Goal: Task Accomplishment & Management: Complete application form

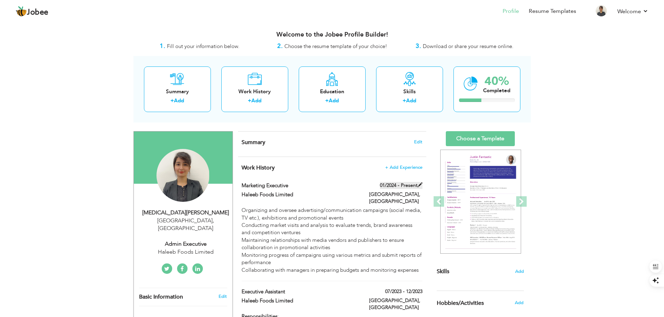
click at [421, 185] on span at bounding box center [419, 185] width 5 height 5
type input "Marketing Executive"
type input "Haleeb Foods Limited"
type input "01/2024"
type input "Pakistan"
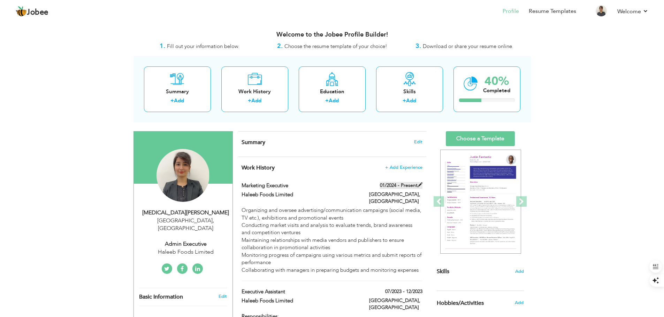
type input "Lahore"
checkbox input "true"
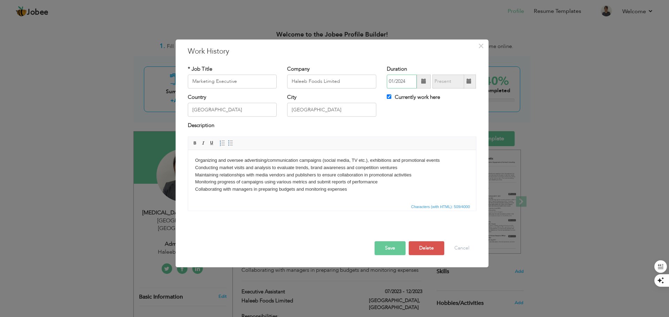
click at [392, 84] on input "01/2024" at bounding box center [402, 82] width 30 height 14
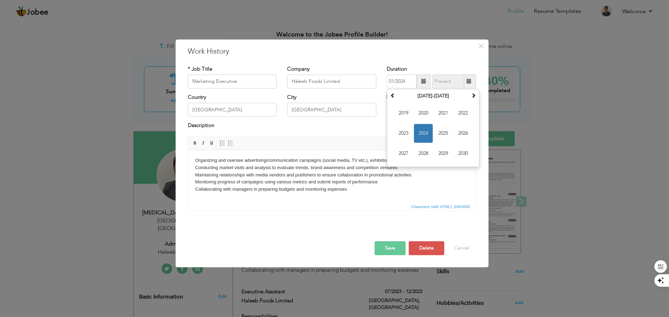
click at [347, 95] on div "City Lahore" at bounding box center [331, 105] width 89 height 23
click at [402, 83] on input "01/2024" at bounding box center [402, 82] width 30 height 14
click at [392, 80] on input "01/2024" at bounding box center [402, 82] width 30 height 14
type input "09/2024"
click at [382, 222] on div "* Job Title Marketing Executive Company Haleeb Foods Limited Duration 09/2024 J…" at bounding box center [332, 140] width 299 height 161
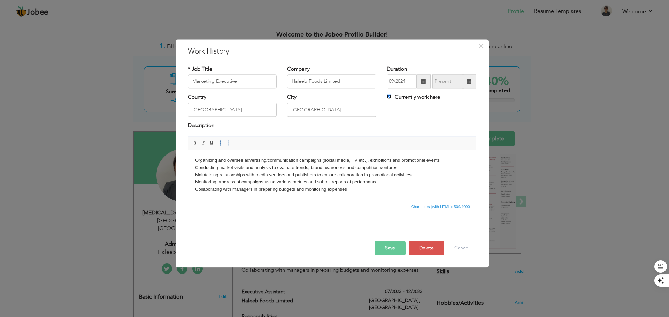
click at [390, 95] on input "Currently work here" at bounding box center [389, 96] width 5 height 5
click at [397, 247] on button "Save" at bounding box center [389, 248] width 31 height 14
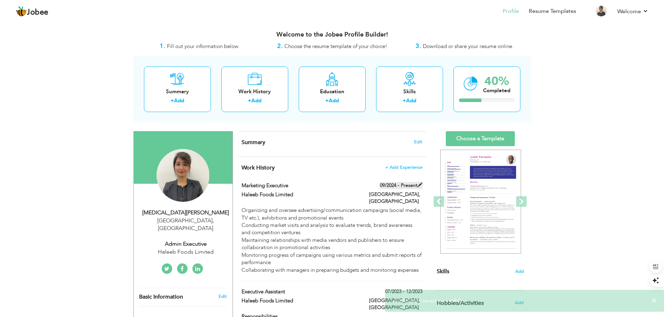
click at [421, 186] on span at bounding box center [419, 185] width 5 height 5
checkbox input "true"
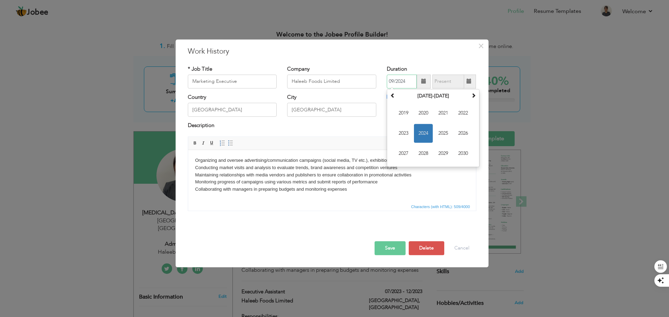
click at [395, 84] on input "09/2024" at bounding box center [402, 82] width 30 height 14
click at [392, 83] on input "09/2024" at bounding box center [402, 82] width 30 height 14
type input "09/2024"
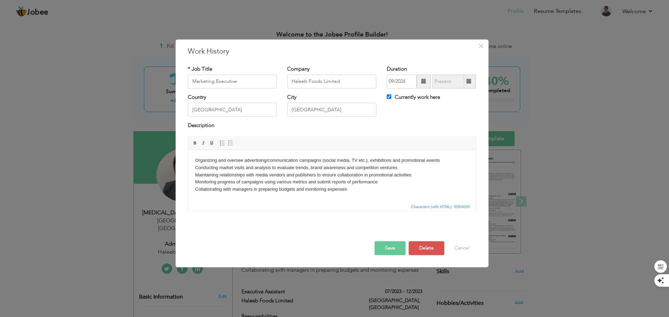
click at [347, 224] on div "Save Save and Continue Delete Cancel" at bounding box center [332, 241] width 299 height 39
click at [389, 97] on input "Currently work here" at bounding box center [389, 96] width 5 height 5
checkbox input "false"
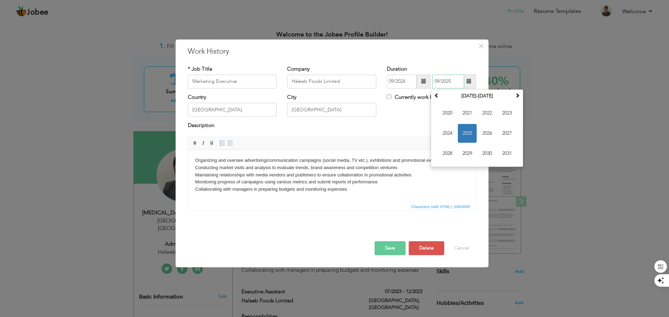
click at [445, 81] on input "09/2025" at bounding box center [448, 82] width 32 height 14
click at [452, 132] on span "2024" at bounding box center [447, 133] width 19 height 19
drag, startPoint x: 449, startPoint y: 152, endPoint x: 247, endPoint y: 1, distance: 252.6
click at [449, 152] on span "Sep" at bounding box center [447, 153] width 19 height 19
type input "09/2024"
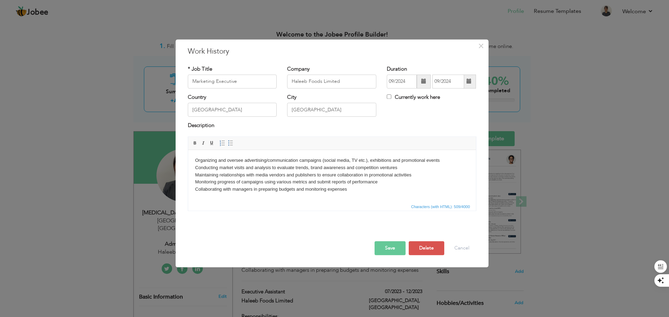
click at [393, 246] on button "Save" at bounding box center [389, 248] width 31 height 14
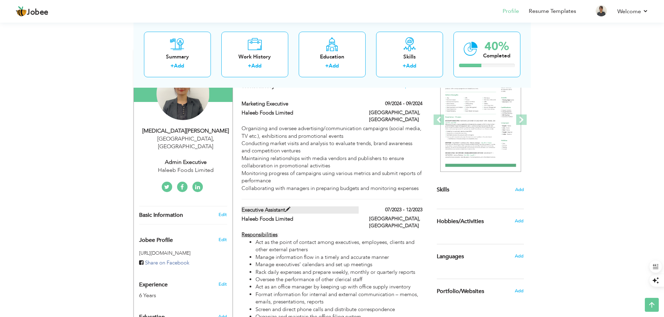
scroll to position [70, 0]
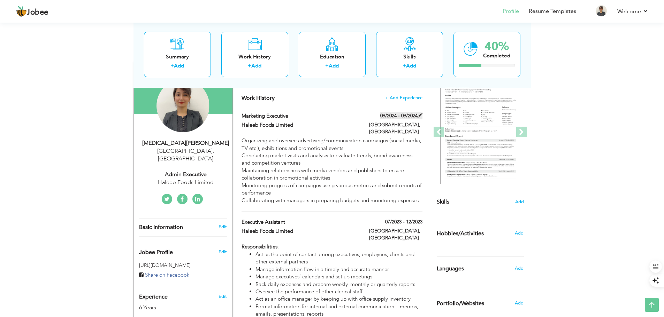
click at [422, 115] on span at bounding box center [419, 115] width 5 height 5
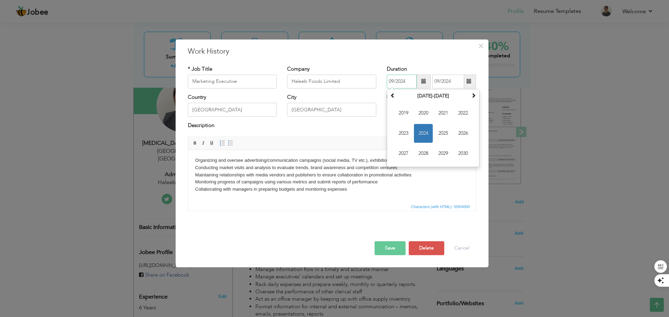
click at [406, 80] on input "09/2024" at bounding box center [402, 82] width 30 height 14
click at [395, 82] on input "09/2023" at bounding box center [402, 82] width 30 height 14
click at [394, 82] on input "08/2024" at bounding box center [402, 82] width 30 height 14
type input "09/2023"
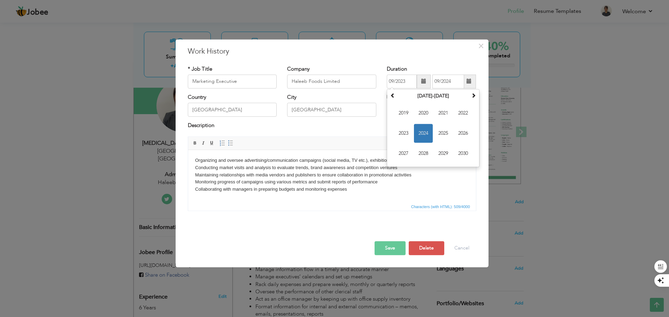
click at [395, 253] on button "Save" at bounding box center [389, 248] width 31 height 14
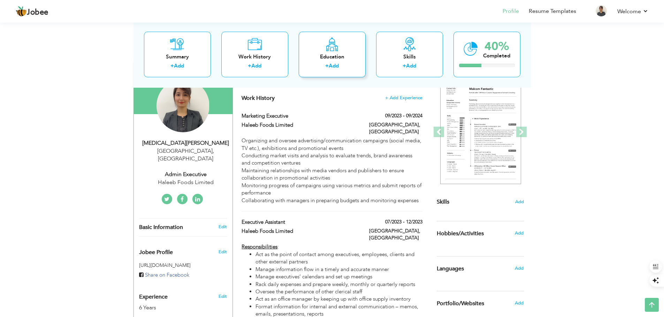
click at [336, 49] on icon at bounding box center [332, 44] width 14 height 14
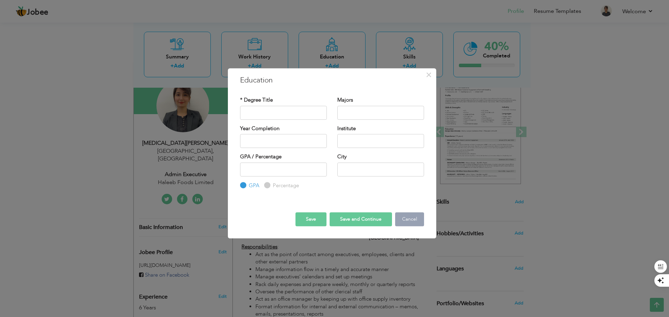
click at [402, 219] on button "Cancel" at bounding box center [409, 220] width 29 height 14
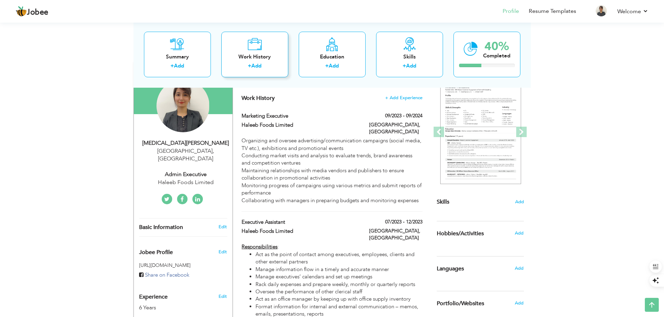
click at [252, 64] on link "Add" at bounding box center [256, 65] width 10 height 7
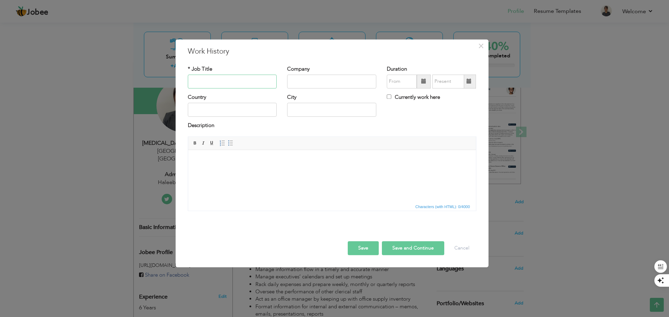
click at [199, 80] on input "text" at bounding box center [232, 82] width 89 height 14
drag, startPoint x: 252, startPoint y: 54, endPoint x: 180, endPoint y: 47, distance: 71.4
click at [180, 47] on div "× Work History * Job Title Company Duration Currently work here Country City Bo…" at bounding box center [332, 153] width 313 height 228
click at [224, 80] on input "text" at bounding box center [232, 82] width 89 height 14
click at [471, 250] on button "Cancel" at bounding box center [461, 248] width 29 height 14
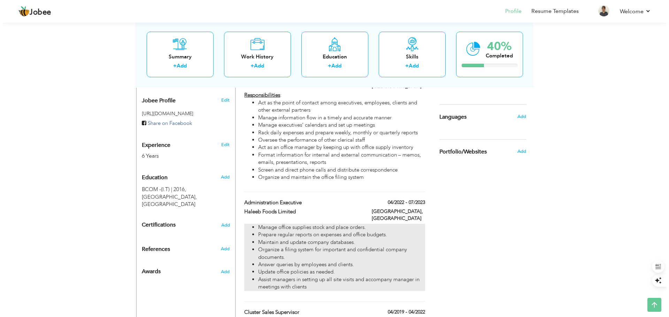
scroll to position [244, 0]
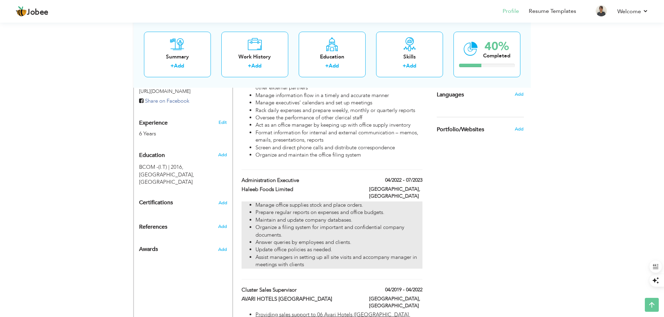
drag, startPoint x: 287, startPoint y: 198, endPoint x: 278, endPoint y: 215, distance: 19.6
click at [278, 224] on li "Organize a filing system for important and confidential company documents." at bounding box center [338, 231] width 167 height 15
type input "Administration Executive"
type input "Haleeb Foods Limited"
type input "04/2022"
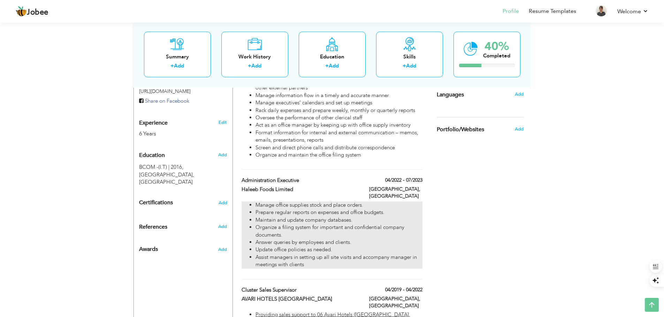
type input "07/2023"
type input "[GEOGRAPHIC_DATA]"
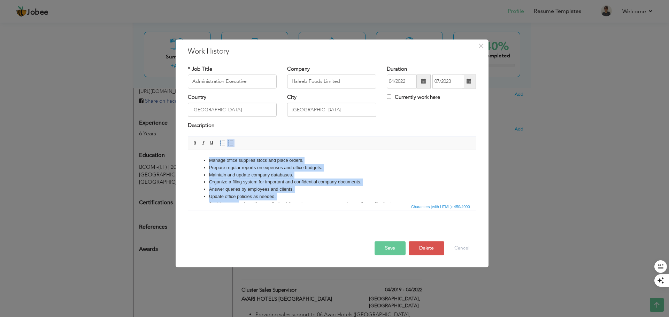
scroll to position [13, 0]
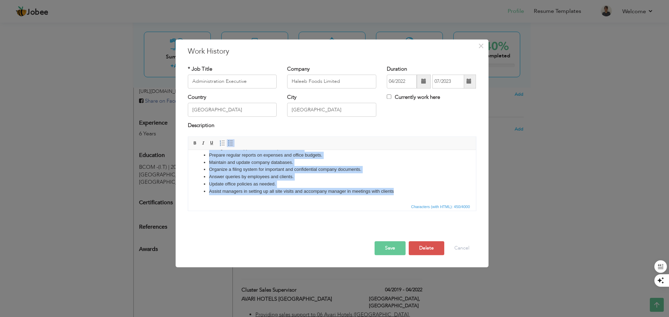
drag, startPoint x: 209, startPoint y: 160, endPoint x: 418, endPoint y: 192, distance: 212.1
click at [418, 192] on ul "Manage office supplies stock and place orders. Prepare regular reports on expen…" at bounding box center [332, 170] width 274 height 51
copy ul "Manage office supplies stock and place orders. Prepare regular reports on expen…"
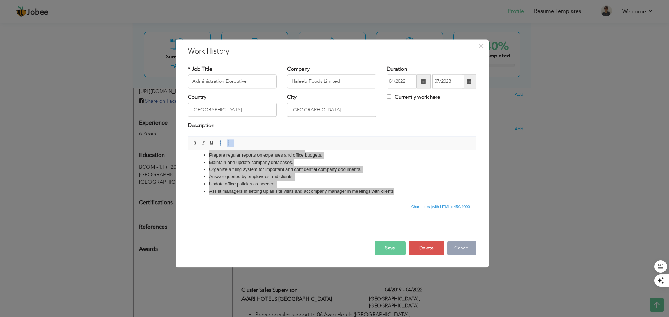
click at [454, 247] on button "Cancel" at bounding box center [461, 248] width 29 height 14
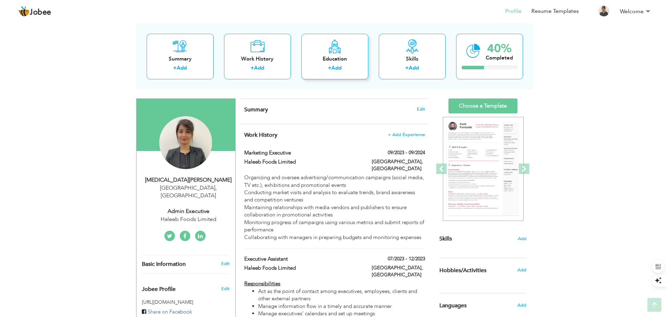
scroll to position [0, 0]
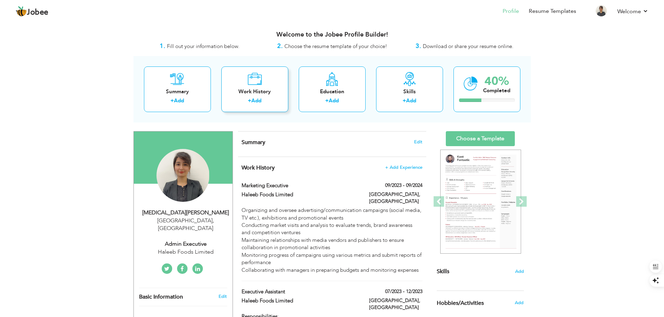
click at [250, 100] on label "+" at bounding box center [249, 100] width 3 height 7
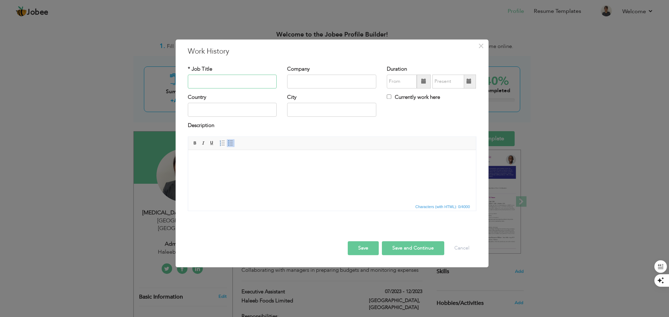
click at [241, 76] on input "text" at bounding box center [232, 82] width 89 height 14
type input "Executive Assistant"
click at [304, 81] on input "Fries" at bounding box center [331, 82] width 89 height 14
drag, startPoint x: 312, startPoint y: 81, endPoint x: 281, endPoint y: 82, distance: 31.7
click at [281, 82] on div "* Job Title Executive Assistant Company Fries Duration" at bounding box center [332, 79] width 299 height 28
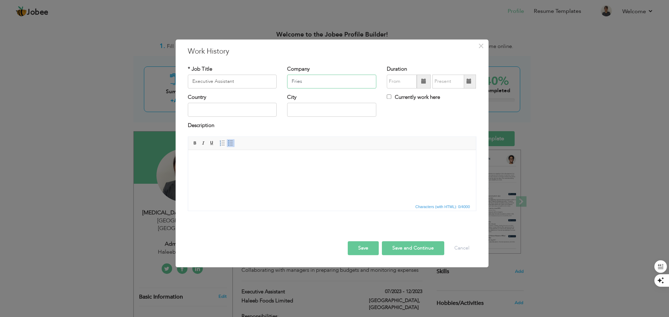
paste input "frieslandcampina engro pakistan limited"
click at [293, 82] on input "frieslandcampina engro pakistan limited" at bounding box center [331, 82] width 89 height 14
click at [302, 81] on input "frieslandcampina engro pakistan limited" at bounding box center [331, 82] width 89 height 14
click at [307, 81] on input "frieslandcampina engro pakistan limited" at bounding box center [331, 82] width 89 height 14
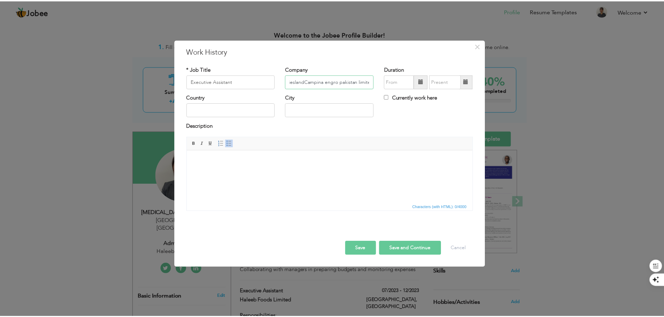
scroll to position [0, 0]
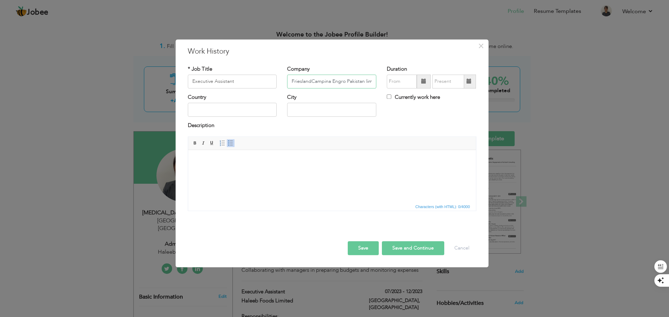
type input "FrieslandCampina Engro Pakistan limited"
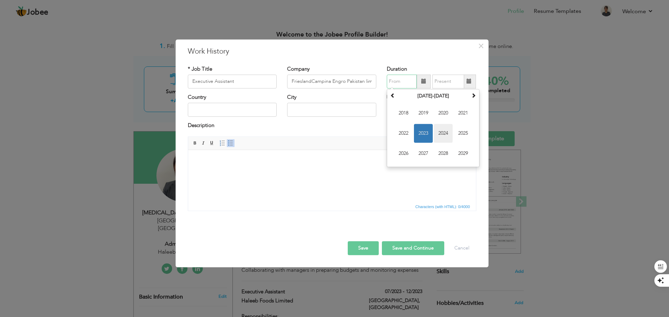
click at [441, 133] on span "2024" at bounding box center [443, 133] width 19 height 19
click at [407, 153] on span "Sep" at bounding box center [403, 153] width 19 height 19
type input "09/2024"
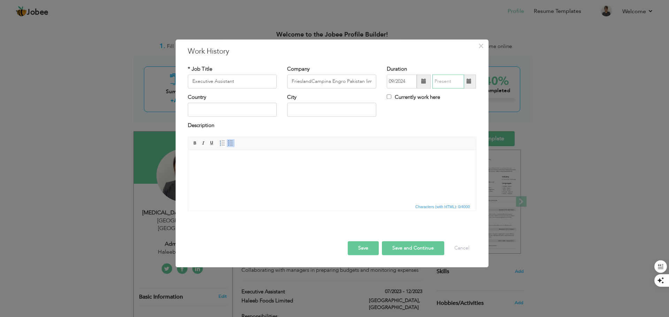
click at [446, 79] on input "text" at bounding box center [448, 82] width 32 height 14
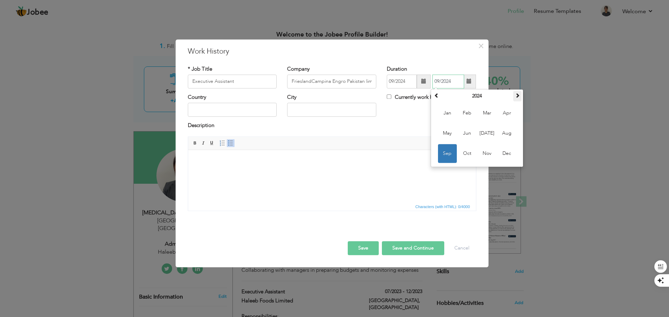
click at [516, 99] on th at bounding box center [517, 96] width 8 height 10
click at [469, 110] on span "Feb" at bounding box center [467, 113] width 19 height 19
type input "02/2025"
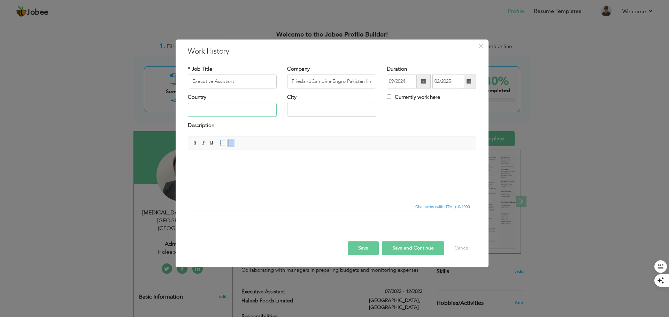
click at [249, 113] on input "text" at bounding box center [232, 110] width 89 height 14
type input "[GEOGRAPHIC_DATA]"
click at [255, 171] on html at bounding box center [332, 160] width 288 height 21
drag, startPoint x: 297, startPoint y: 161, endPoint x: 341, endPoint y: 304, distance: 150.2
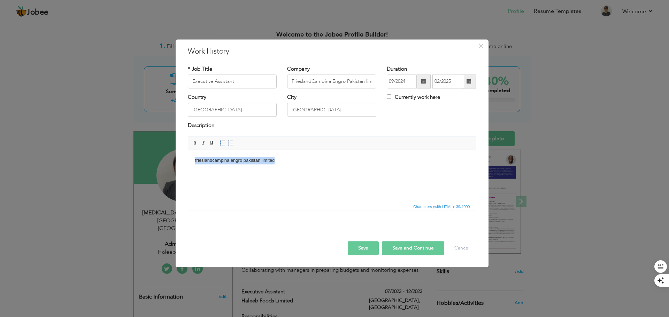
click at [188, 154] on html "frieslandcampina engro pakistan limited" at bounding box center [332, 160] width 288 height 21
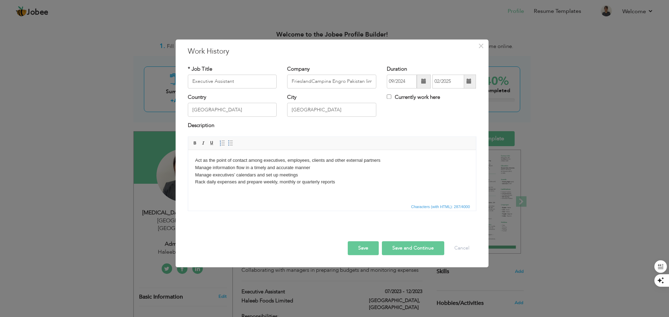
click at [195, 160] on body "Act as the point of contact among executives, employees, clients and other exte…" at bounding box center [332, 171] width 274 height 29
click at [361, 249] on button "Save" at bounding box center [363, 248] width 31 height 14
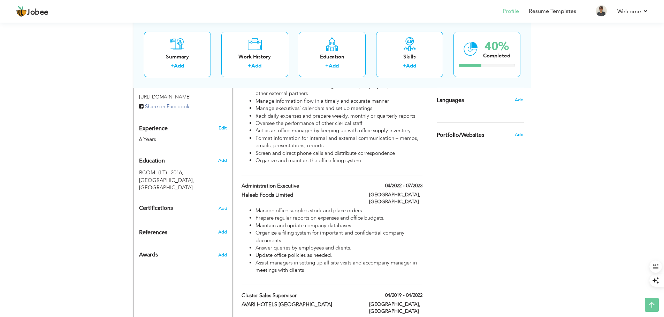
scroll to position [244, 0]
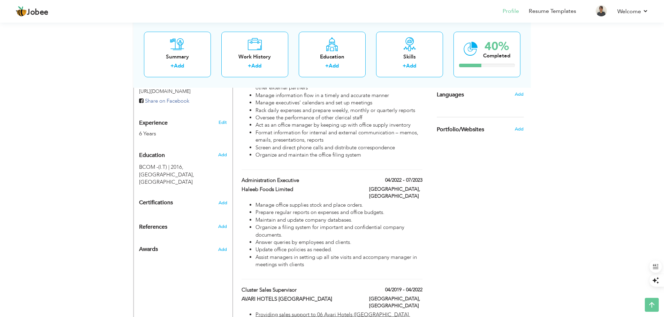
click at [602, 139] on div "View Resume Export PDF Profile Summary Public Link Experience Education Awards …" at bounding box center [332, 294] width 664 height 1034
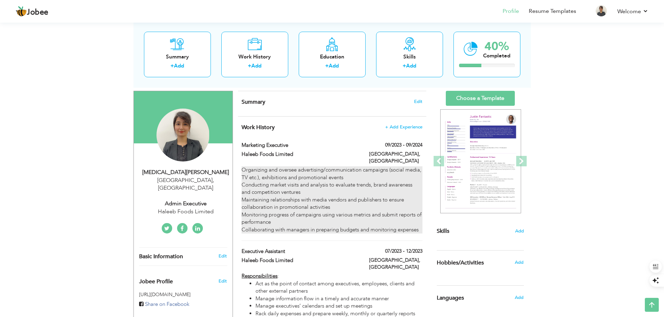
scroll to position [0, 0]
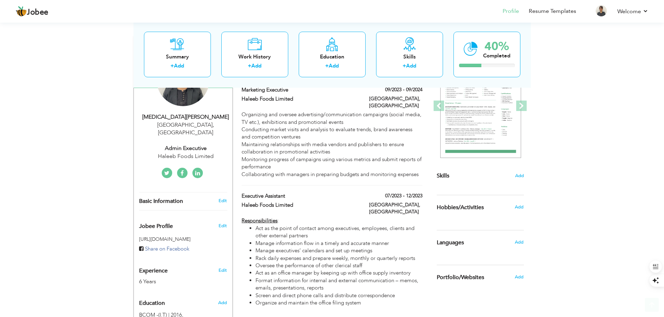
scroll to position [105, 0]
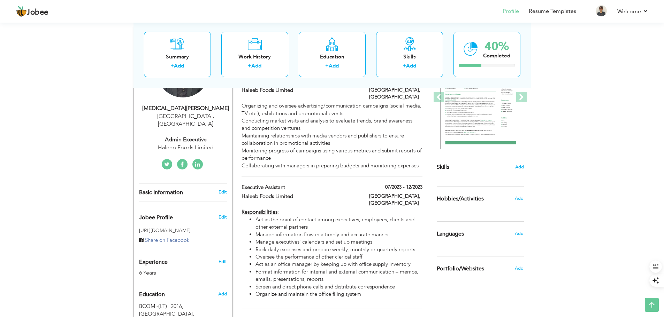
click at [192, 136] on div "Admin Executive" at bounding box center [185, 140] width 93 height 8
type input "[PERSON_NAME]"
type input "Zarmeen"
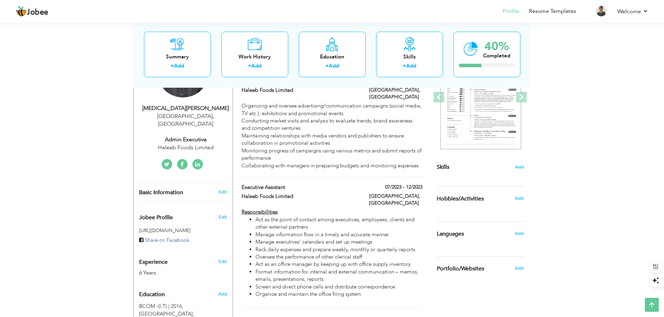
type input "03331872225"
select select "number:166"
type input "[GEOGRAPHIC_DATA]"
select select "number:8"
type input "Haleeb Foods Limited"
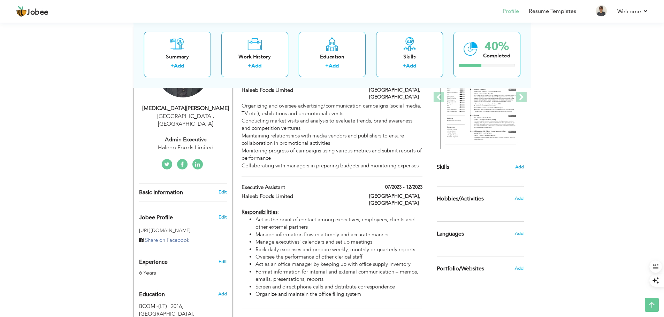
type input "Admin Executive"
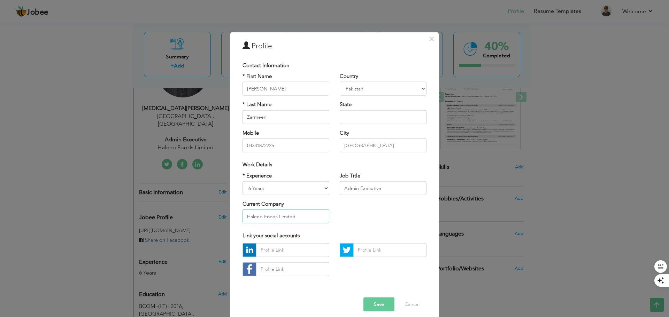
click at [305, 220] on input "Haleeb Foods Limited" at bounding box center [285, 217] width 87 height 14
click at [406, 301] on button "Cancel" at bounding box center [411, 305] width 29 height 14
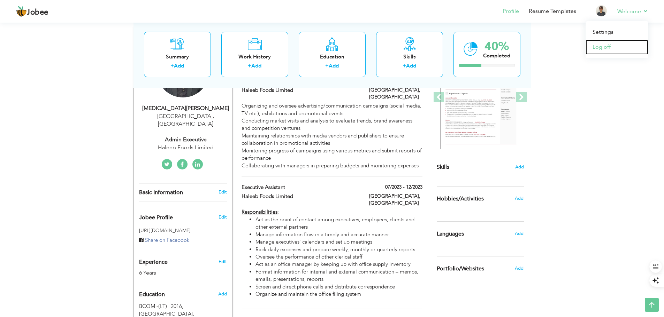
click at [610, 51] on link "Log off" at bounding box center [616, 47] width 63 height 15
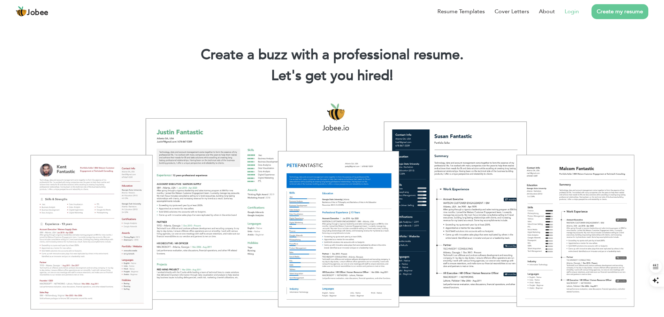
click at [574, 10] on link "Login" at bounding box center [571, 11] width 14 height 8
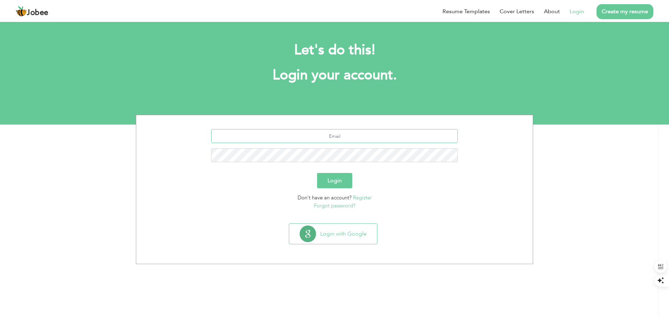
click at [322, 138] on input "text" at bounding box center [334, 136] width 247 height 14
type input "[EMAIL_ADDRESS][DOMAIN_NAME]"
click at [317, 173] on button "Login" at bounding box center [334, 180] width 35 height 15
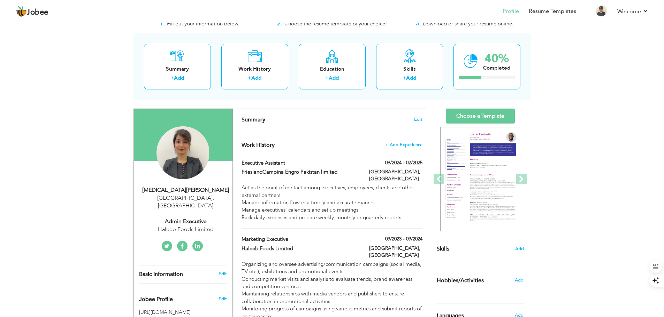
scroll to position [35, 0]
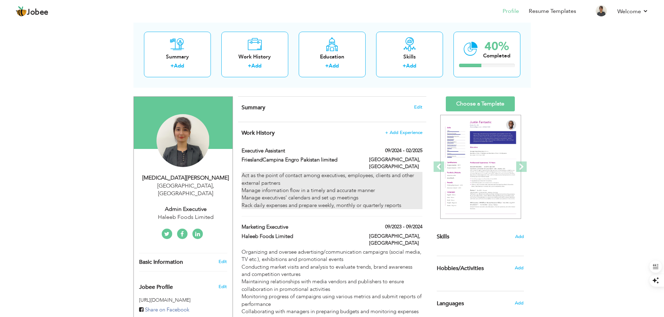
click at [286, 182] on div "Act as the point of contact among executives, employees, clients and other exte…" at bounding box center [331, 190] width 180 height 37
type input "Executive Assistant"
type input "FrieslandCampina Engro Pakistan limited"
type input "09/2024"
type input "02/2025"
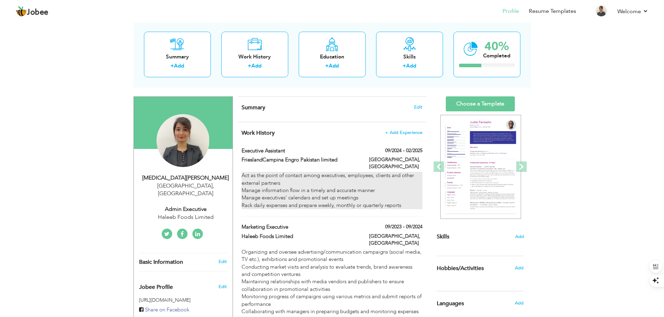
type input "Pakistan"
type input "Lahore"
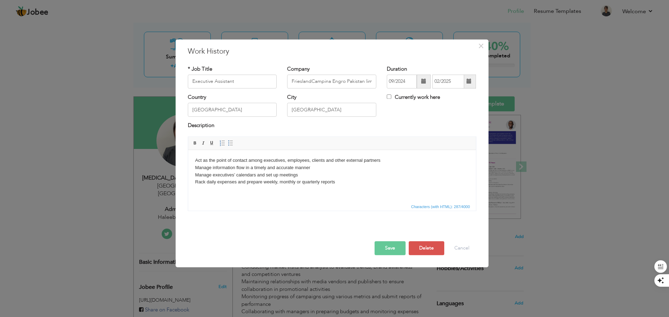
click at [196, 167] on body "Act as the point of contact among executives, employees, clients and other exte…" at bounding box center [332, 171] width 274 height 29
click at [194, 161] on html "Act as the point of contact among executives, employees, clients and other exte…" at bounding box center [332, 171] width 288 height 43
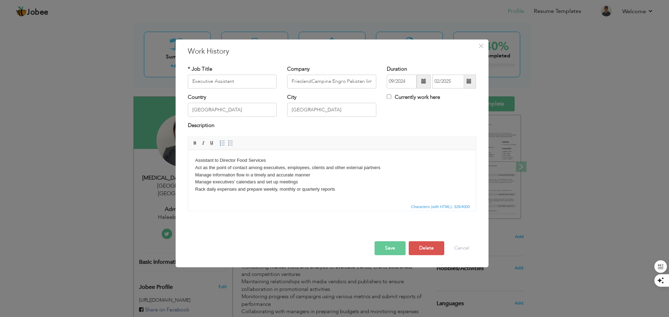
click at [215, 169] on body "Assistant to Director Food Services Act as the point of contact among executive…" at bounding box center [332, 175] width 274 height 36
click at [294, 183] on body "Assistant to Director Food Services Point of contact among executives, employee…" at bounding box center [332, 175] width 274 height 36
click at [298, 182] on body "Assistant to Director Food Services Point of contact among executives, employee…" at bounding box center [332, 175] width 274 height 36
drag, startPoint x: 299, startPoint y: 182, endPoint x: 193, endPoint y: 182, distance: 105.2
click at [193, 182] on html "Assistant to Director Food Services Point of contact among executives, employee…" at bounding box center [332, 175] width 288 height 50
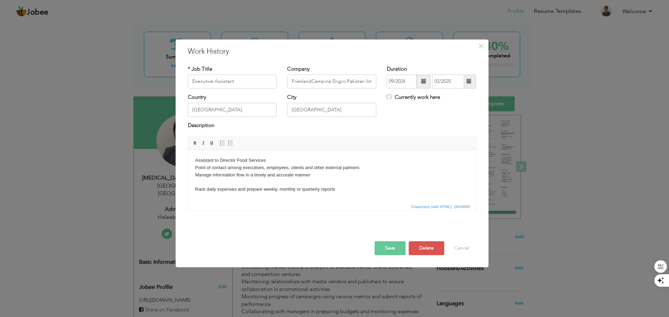
click at [271, 159] on body "Assistant to Director Food Services Point of contact among executives, employee…" at bounding box center [332, 175] width 274 height 36
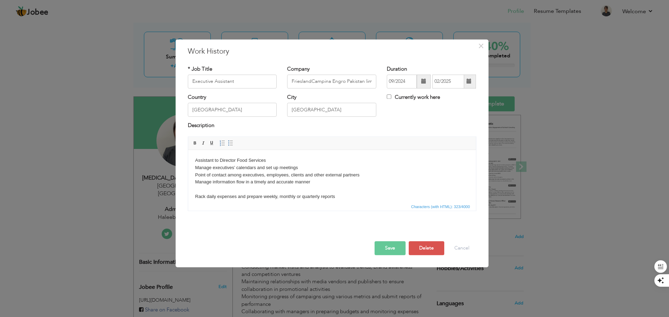
click at [204, 195] on body "Assistant to Director Food Services ​​​​​​​ Manage executives’ calendars and se…" at bounding box center [332, 179] width 274 height 44
click at [195, 197] on body "Assistant to Director Food Services ​​​​​​​ Manage executives’ calendars and se…" at bounding box center [332, 179] width 274 height 44
click at [337, 191] on body "Assistant to Director Food Services Manage executives’ calendars and set up mee…" at bounding box center [332, 175] width 274 height 36
click at [392, 250] on button "Save" at bounding box center [389, 248] width 31 height 14
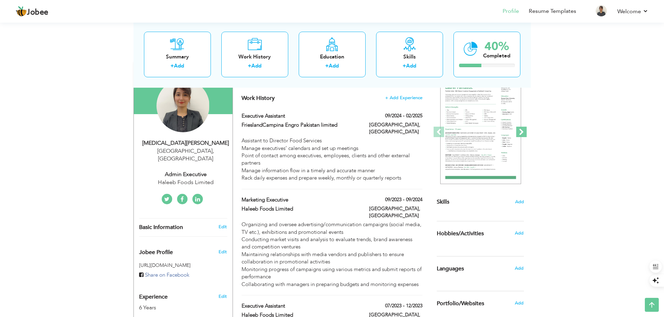
scroll to position [0, 0]
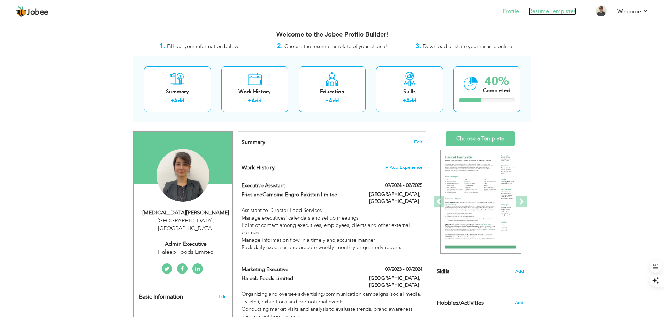
click at [560, 10] on link "Resume Templates" at bounding box center [551, 11] width 47 height 8
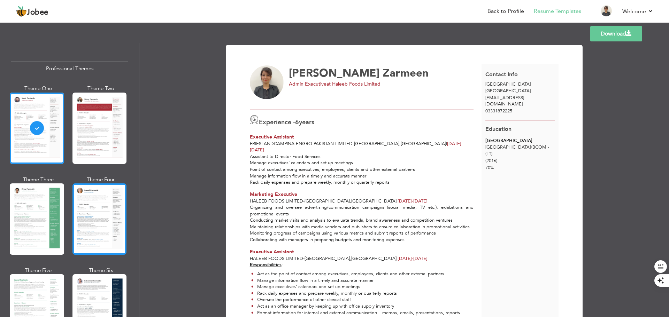
click at [81, 203] on div at bounding box center [99, 219] width 54 height 71
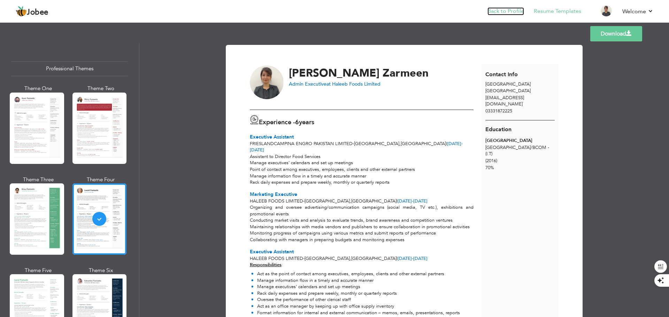
click at [513, 11] on link "Back to Profile" at bounding box center [505, 11] width 37 height 8
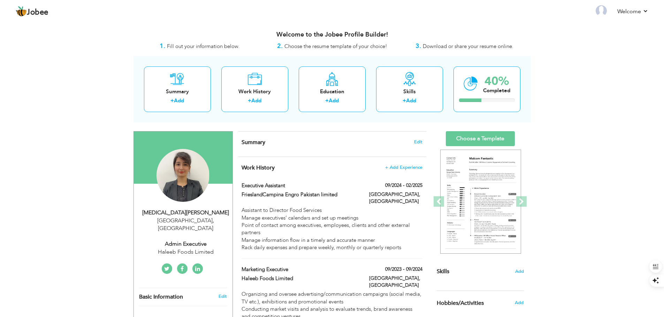
click at [194, 240] on div "Admin Executive" at bounding box center [185, 244] width 93 height 8
type input "[PERSON_NAME]"
type input "Zarmeen"
type input "03331872225"
select select "number:166"
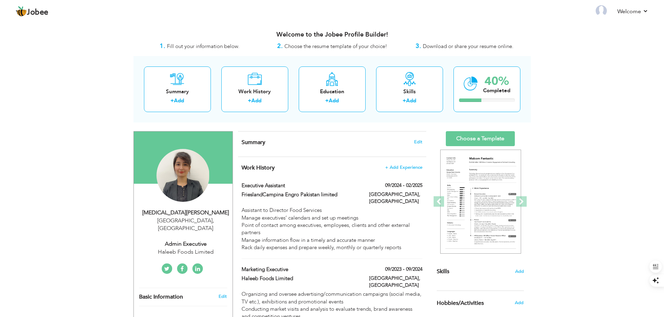
type input "[GEOGRAPHIC_DATA]"
select select "number:8"
type input "Haleeb Foods Limited"
type input "Admin Executive"
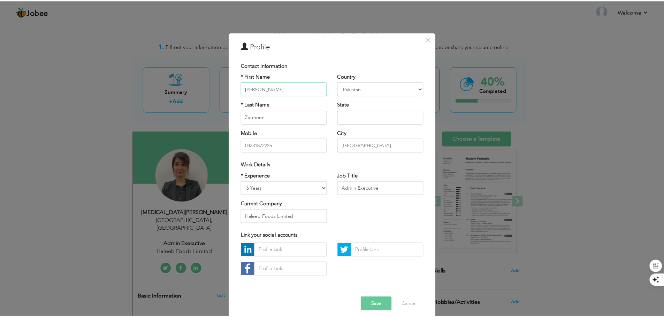
scroll to position [6, 0]
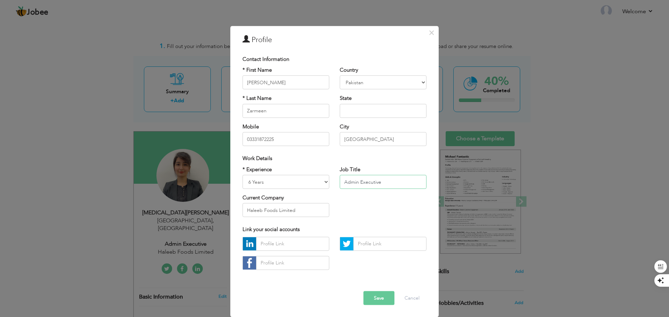
drag, startPoint x: 402, startPoint y: 181, endPoint x: 340, endPoint y: 183, distance: 62.0
click at [340, 183] on input "Admin Executive" at bounding box center [383, 182] width 87 height 14
click at [286, 215] on input "Haleeb Foods Limited" at bounding box center [285, 210] width 87 height 14
drag, startPoint x: 307, startPoint y: 214, endPoint x: 189, endPoint y: 214, distance: 118.1
click at [189, 214] on div "× Profile Contact Information * First Name Syeda * Last Name Zarmeen" at bounding box center [334, 158] width 669 height 317
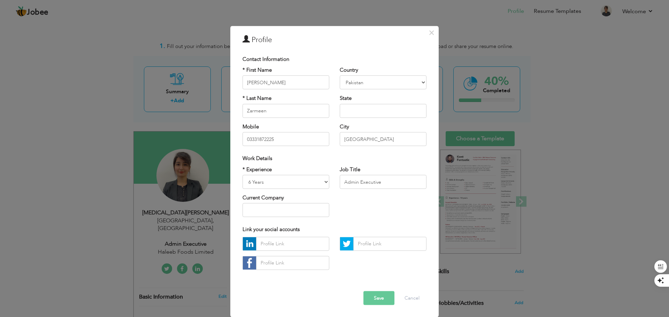
click at [384, 294] on button "Save" at bounding box center [378, 298] width 31 height 14
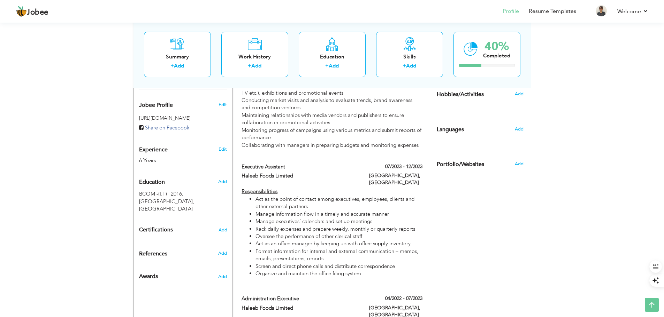
scroll to position [0, 0]
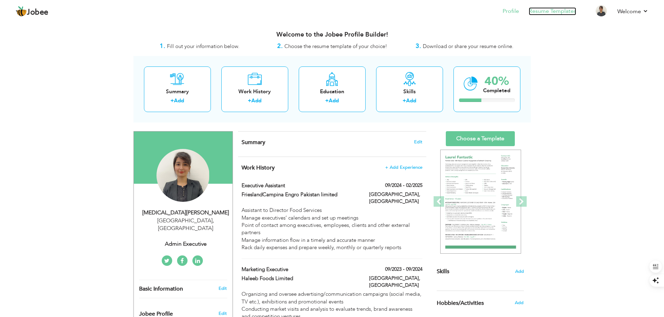
click at [562, 12] on link "Resume Templates" at bounding box center [551, 11] width 47 height 8
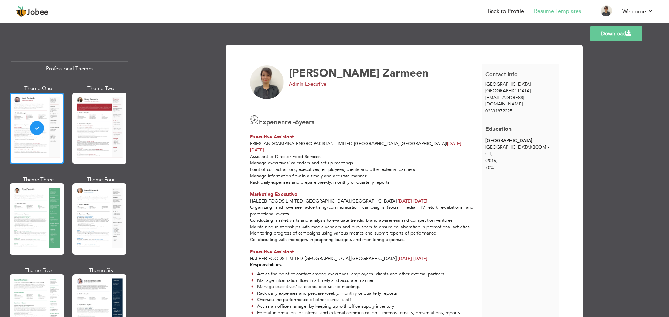
click at [345, 154] on div "Assistant to Director Food Services Manage executives’ calendars and set up mee…" at bounding box center [362, 170] width 232 height 32
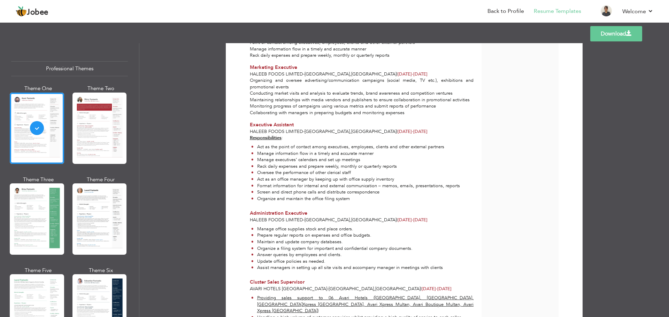
scroll to position [139, 0]
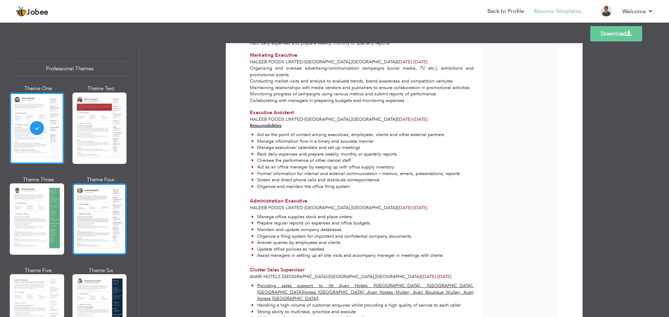
click at [109, 202] on div at bounding box center [99, 219] width 54 height 71
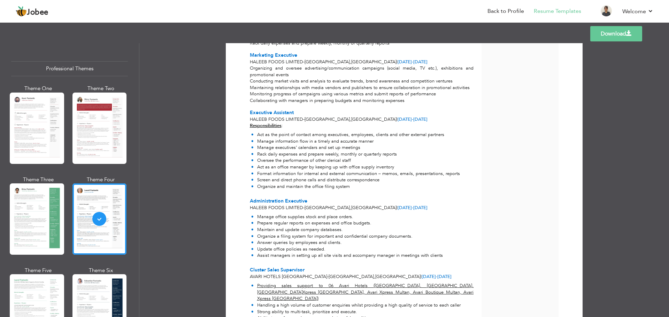
click at [613, 33] on link "Download" at bounding box center [616, 33] width 52 height 15
click at [619, 44] on link "Log off" at bounding box center [621, 47] width 63 height 15
